Goal: Transaction & Acquisition: Purchase product/service

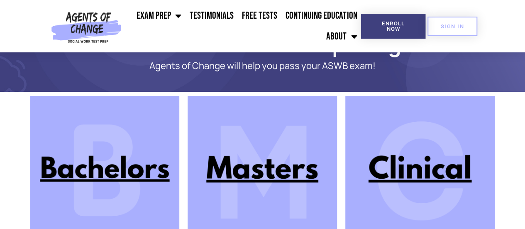
scroll to position [12, 0]
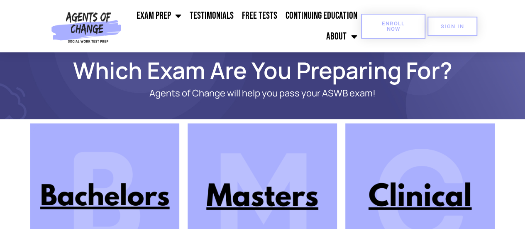
click at [409, 21] on span "Enroll Now" at bounding box center [393, 26] width 38 height 11
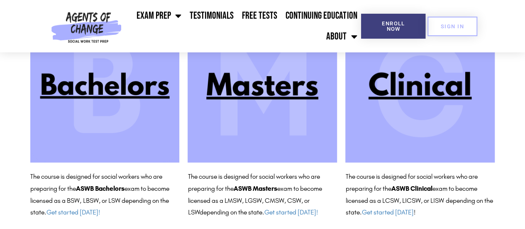
scroll to position [125, 0]
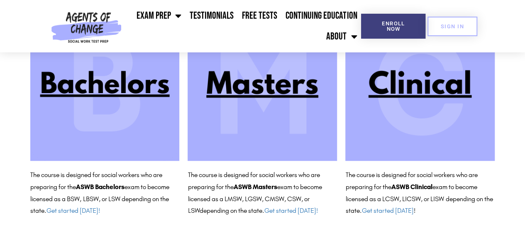
click at [284, 95] on img at bounding box center [262, 85] width 149 height 149
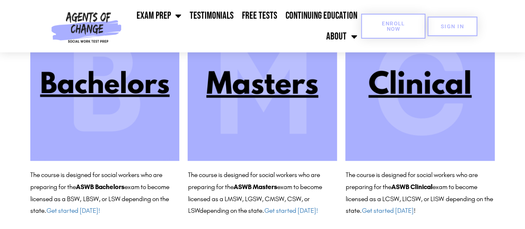
click at [393, 35] on link "Enroll Now" at bounding box center [393, 26] width 64 height 25
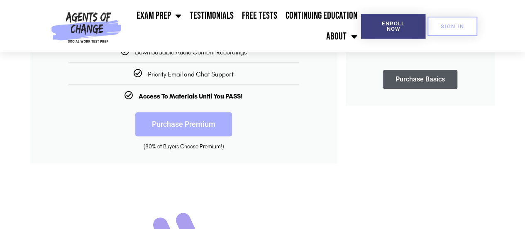
scroll to position [332, 0]
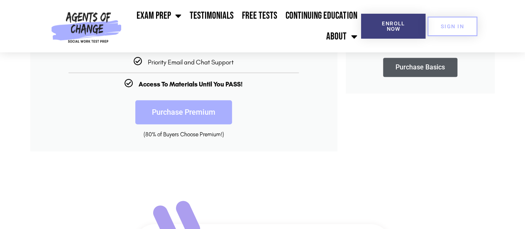
click at [184, 110] on link "Purchase Premium" at bounding box center [183, 112] width 97 height 24
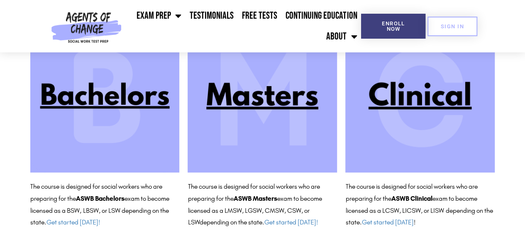
scroll to position [137, 0]
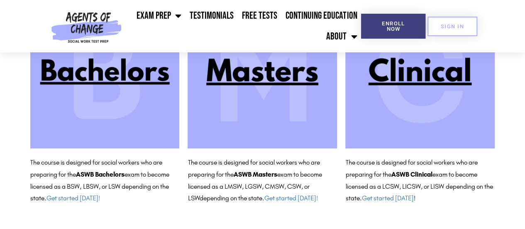
click at [296, 73] on img at bounding box center [262, 73] width 149 height 149
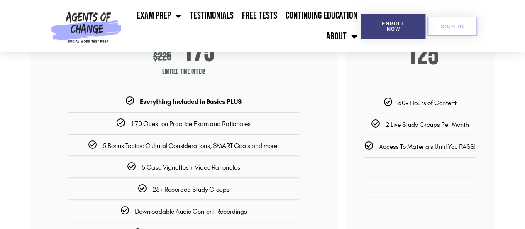
scroll to position [166, 0]
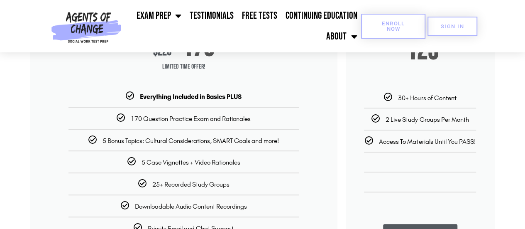
click at [409, 32] on link "Enroll Now" at bounding box center [393, 26] width 64 height 25
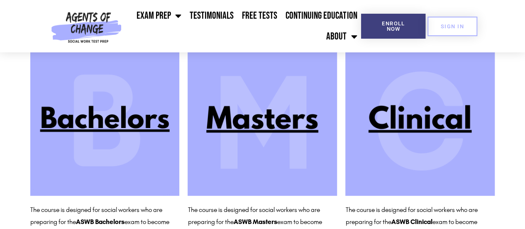
scroll to position [137, 0]
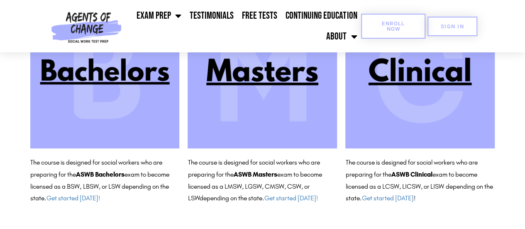
click at [388, 32] on link "Enroll Now" at bounding box center [393, 26] width 64 height 25
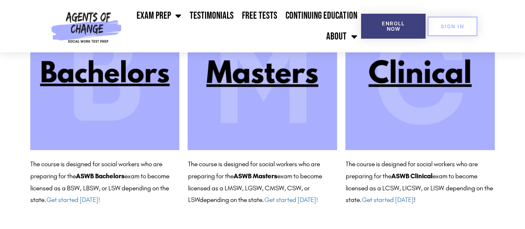
scroll to position [137, 0]
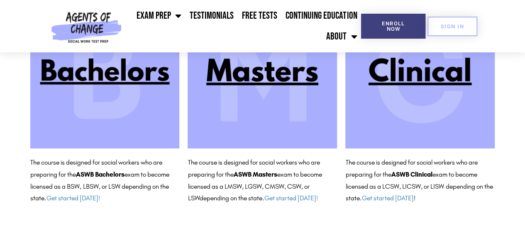
click at [265, 75] on img at bounding box center [262, 73] width 149 height 149
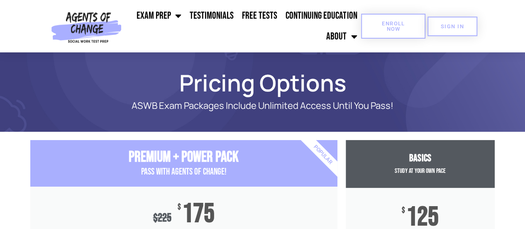
click at [403, 29] on span "Enroll Now" at bounding box center [393, 26] width 38 height 11
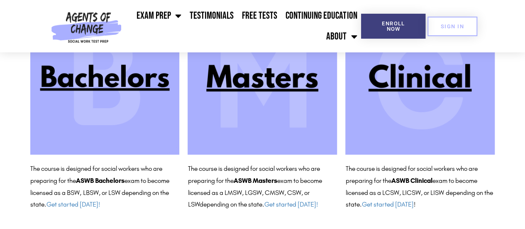
scroll to position [137, 0]
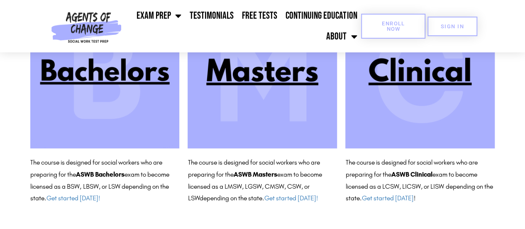
click at [405, 23] on span "Enroll Now" at bounding box center [393, 26] width 38 height 11
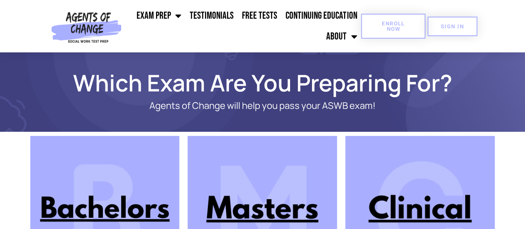
click at [400, 22] on span "Enroll Now" at bounding box center [393, 26] width 38 height 11
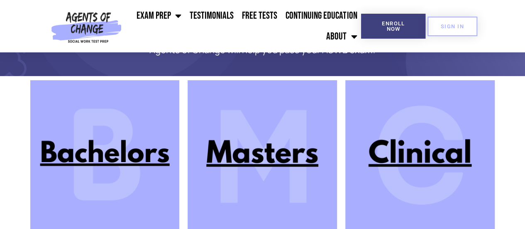
scroll to position [125, 0]
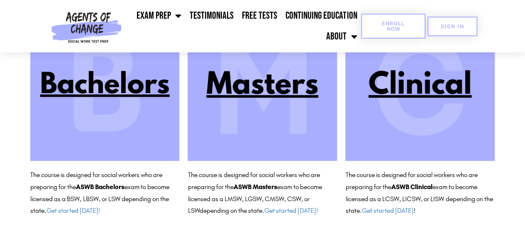
click at [416, 22] on link "Enroll Now" at bounding box center [393, 26] width 64 height 25
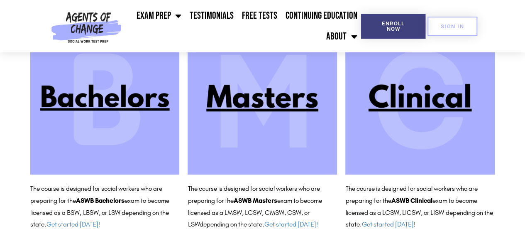
scroll to position [137, 0]
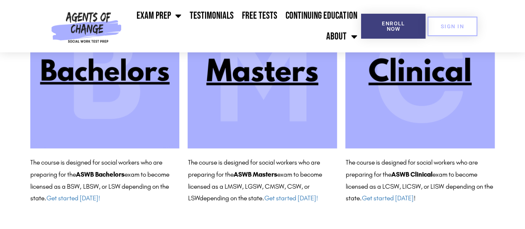
click at [269, 71] on img at bounding box center [262, 73] width 149 height 149
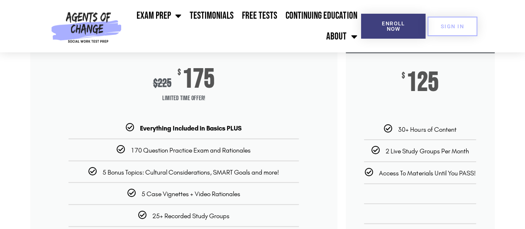
scroll to position [166, 0]
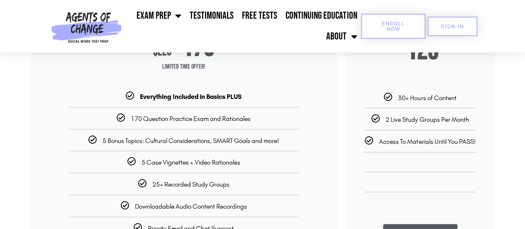
click at [410, 30] on span "Enroll Now" at bounding box center [393, 26] width 38 height 11
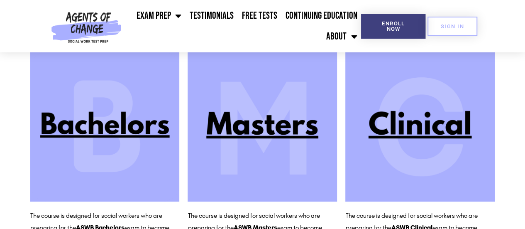
scroll to position [137, 0]
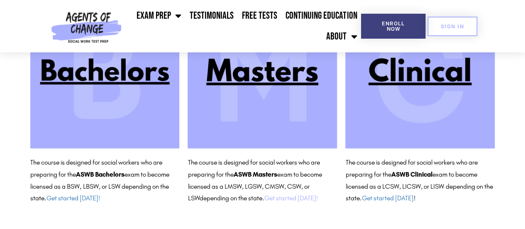
click at [285, 196] on link "Get started [DATE]!" at bounding box center [291, 198] width 54 height 8
